Goal: Transaction & Acquisition: Purchase product/service

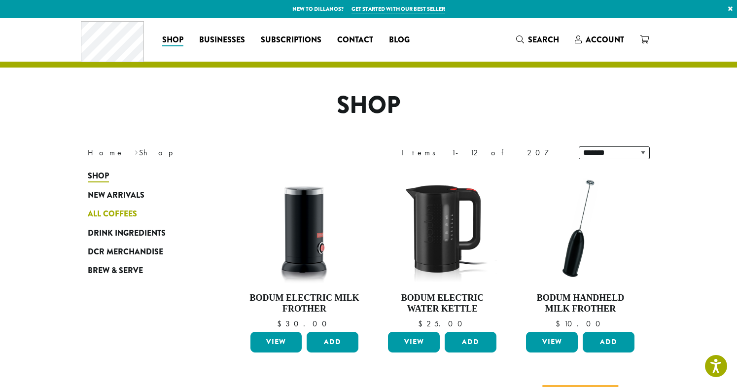
click at [117, 214] on span "All Coffees" at bounding box center [112, 214] width 49 height 12
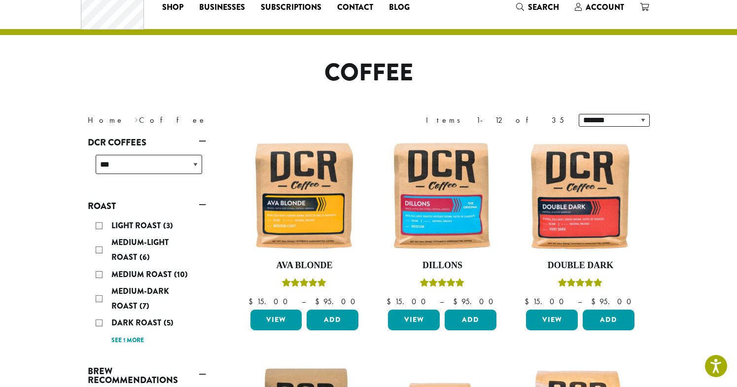
scroll to position [10, 0]
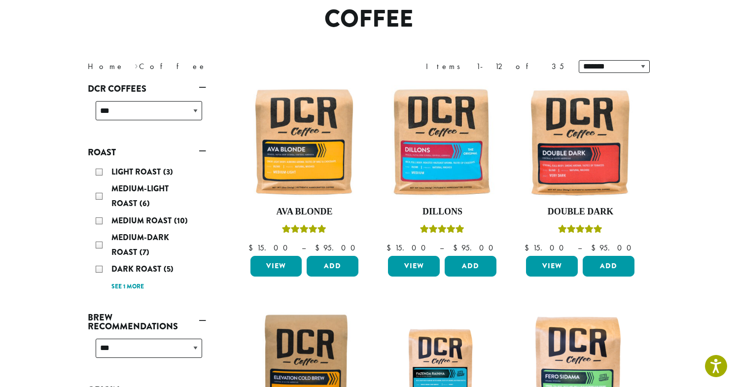
scroll to position [93, 0]
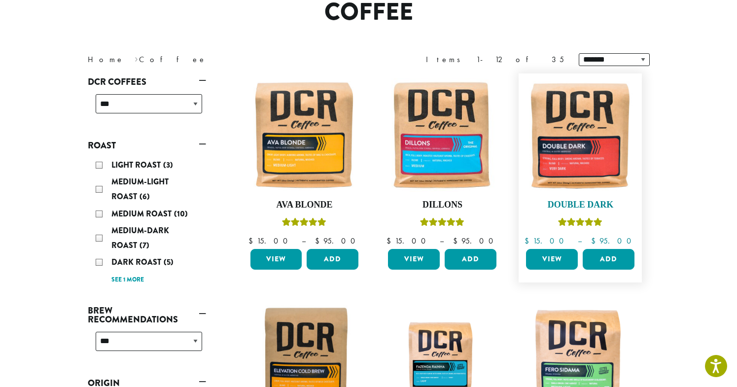
click at [588, 170] on img at bounding box center [579, 134] width 113 height 113
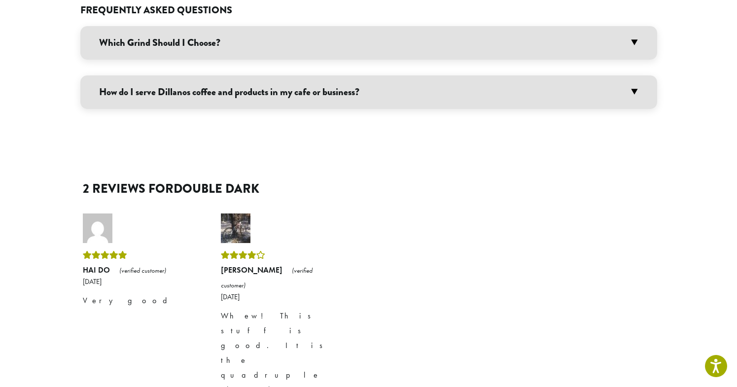
scroll to position [803, 0]
